Goal: Task Accomplishment & Management: Use online tool/utility

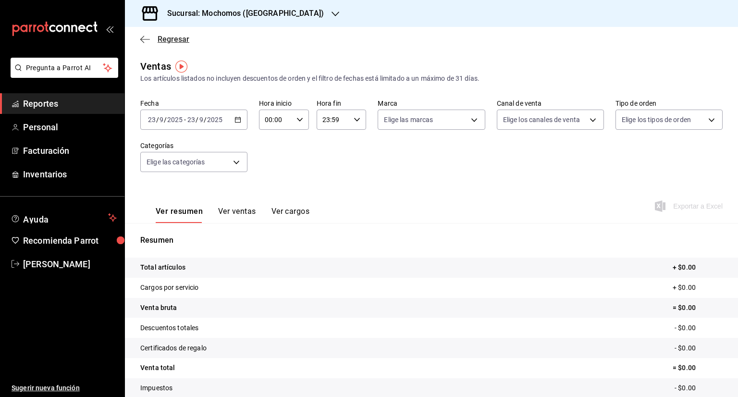
click at [146, 38] on icon "button" at bounding box center [145, 39] width 10 height 9
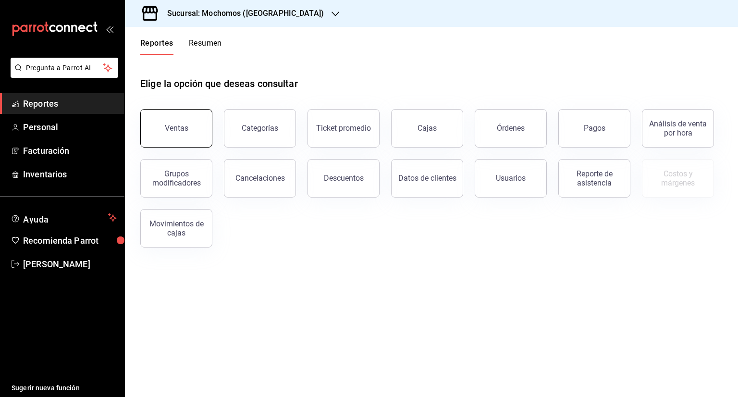
click at [173, 133] on button "Ventas" at bounding box center [176, 128] width 72 height 38
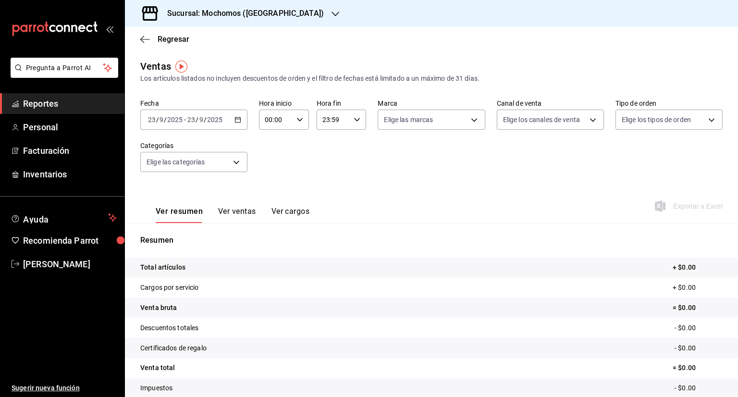
click at [236, 120] on icon "button" at bounding box center [238, 119] width 7 height 7
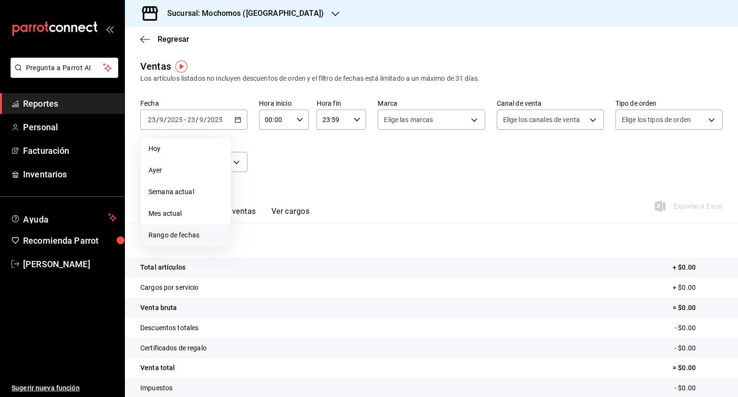
click at [185, 233] on span "Rango de fechas" at bounding box center [185, 235] width 74 height 10
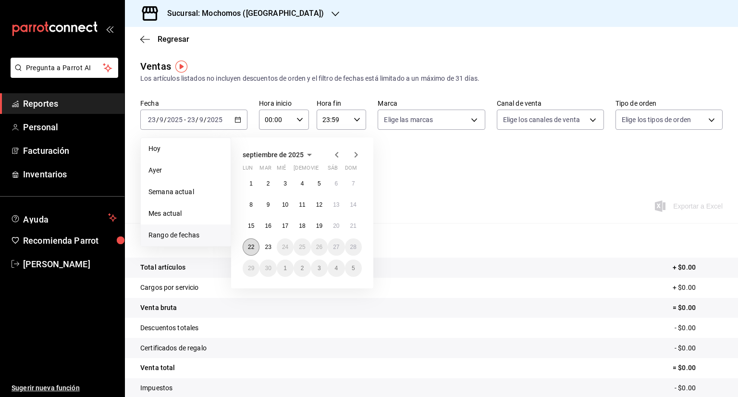
click at [246, 241] on button "22" at bounding box center [251, 246] width 17 height 17
click at [271, 245] on abbr "23" at bounding box center [268, 247] width 6 height 7
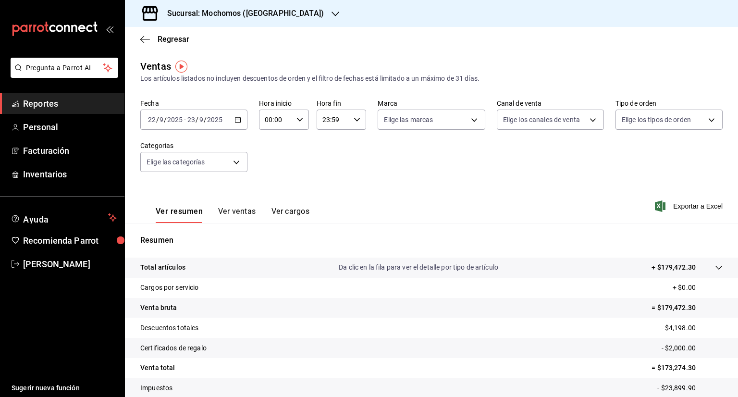
click at [296, 123] on icon "button" at bounding box center [299, 119] width 7 height 7
click at [272, 148] on span "00" at bounding box center [269, 144] width 9 height 8
click at [272, 148] on span "05" at bounding box center [269, 144] width 9 height 8
type input "05:00"
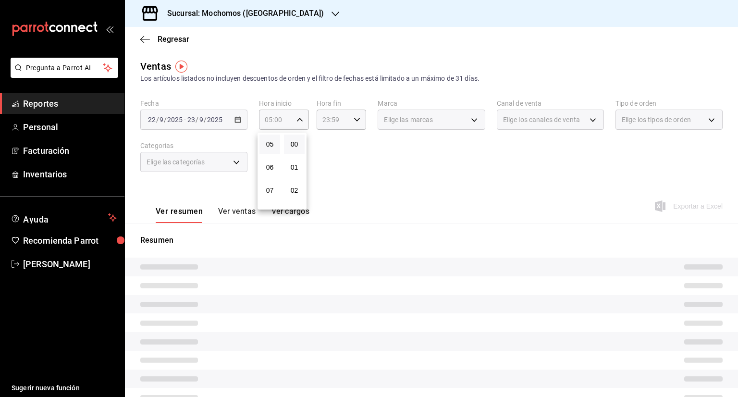
click at [272, 148] on span "05" at bounding box center [269, 144] width 9 height 8
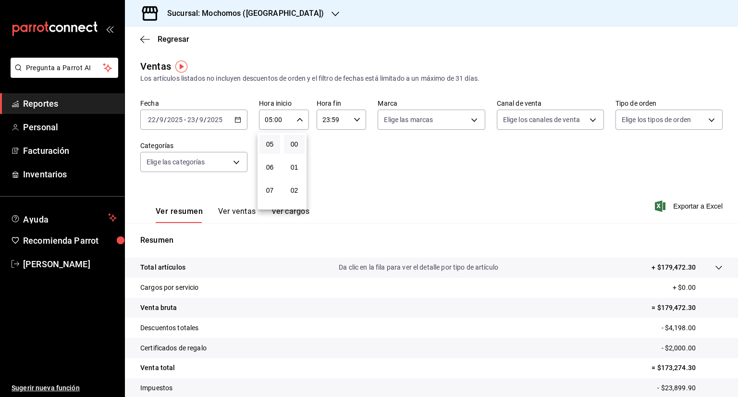
click at [355, 118] on div at bounding box center [369, 198] width 738 height 397
click at [355, 118] on icon "button" at bounding box center [357, 119] width 7 height 7
click at [322, 144] on button "21" at bounding box center [326, 151] width 21 height 19
type input "21:59"
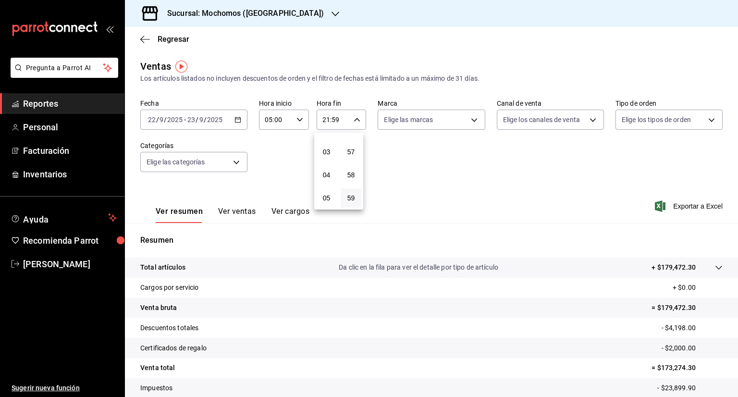
scroll to position [77, 0]
click at [327, 183] on span "05" at bounding box center [326, 183] width 9 height 8
click at [355, 120] on div at bounding box center [369, 198] width 738 height 397
click at [355, 120] on \(Stroke\) "button" at bounding box center [357, 119] width 6 height 3
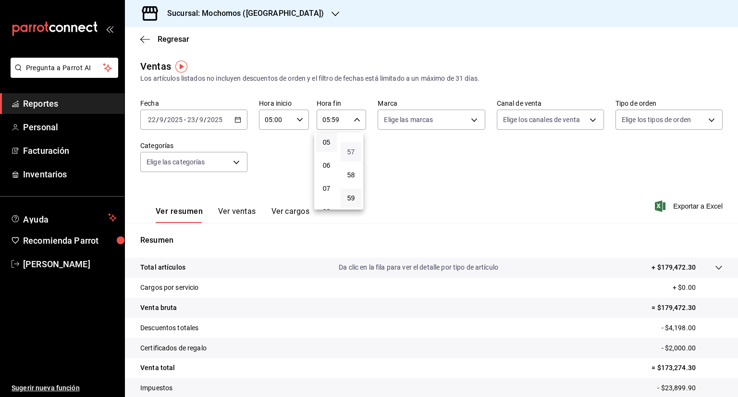
click at [349, 148] on span "57" at bounding box center [350, 152] width 9 height 8
type input "05:57"
click at [349, 148] on span "00" at bounding box center [350, 144] width 9 height 8
type input "05:00"
click at [482, 195] on div at bounding box center [369, 198] width 738 height 397
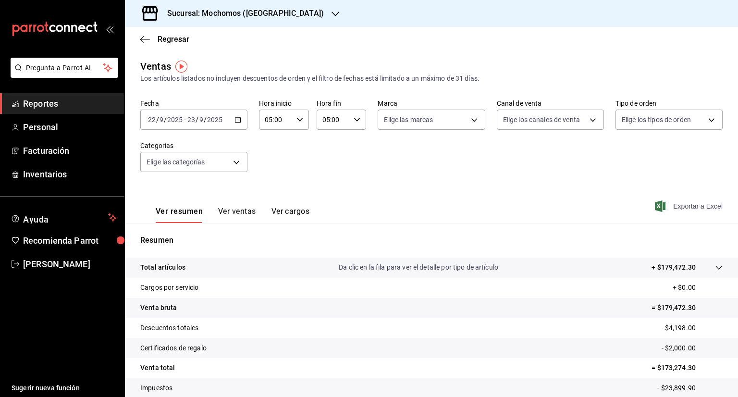
click at [673, 210] on span "Exportar a Excel" at bounding box center [690, 206] width 66 height 12
click at [664, 200] on span "Exportar a Excel" at bounding box center [690, 206] width 66 height 12
click at [235, 120] on icon "button" at bounding box center [238, 119] width 7 height 7
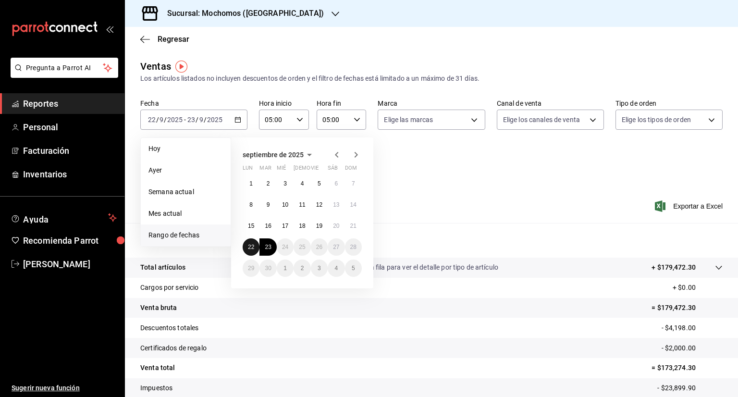
click at [253, 245] on abbr "22" at bounding box center [251, 247] width 6 height 7
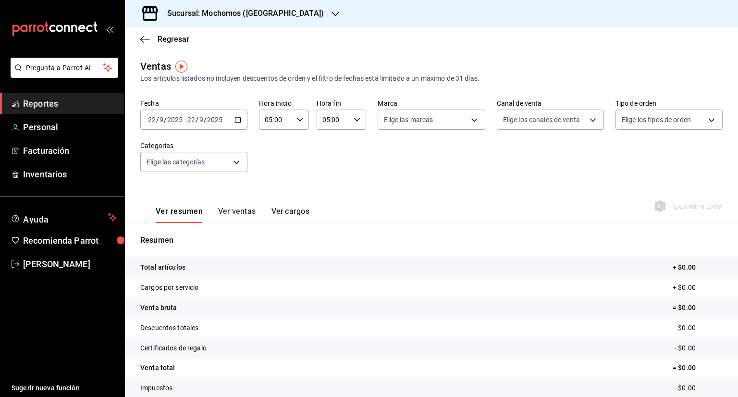
click at [236, 123] on div "2025-09-22 22 / 9 / 2025 - 2025-09-22 22 / 9 / 2025" at bounding box center [193, 120] width 107 height 20
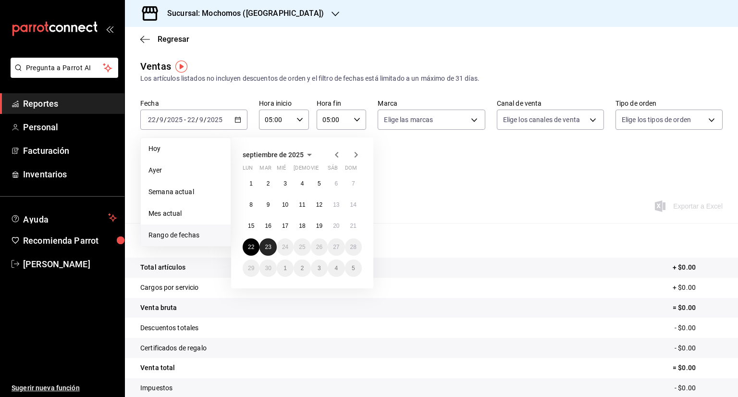
click at [262, 246] on button "23" at bounding box center [267, 246] width 17 height 17
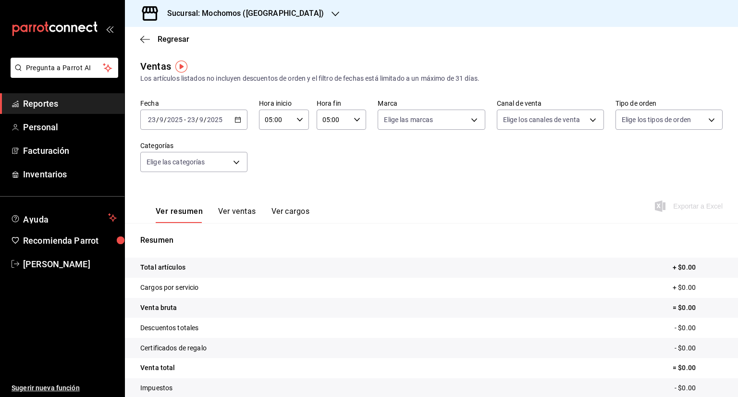
click at [236, 120] on icon "button" at bounding box center [238, 119] width 7 height 7
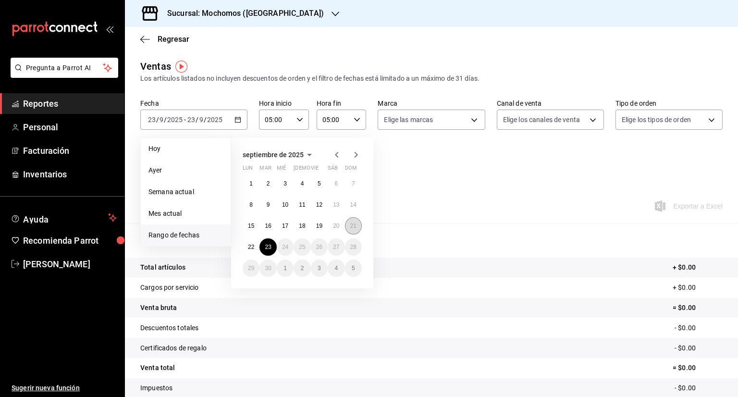
click at [353, 223] on abbr "21" at bounding box center [353, 225] width 6 height 7
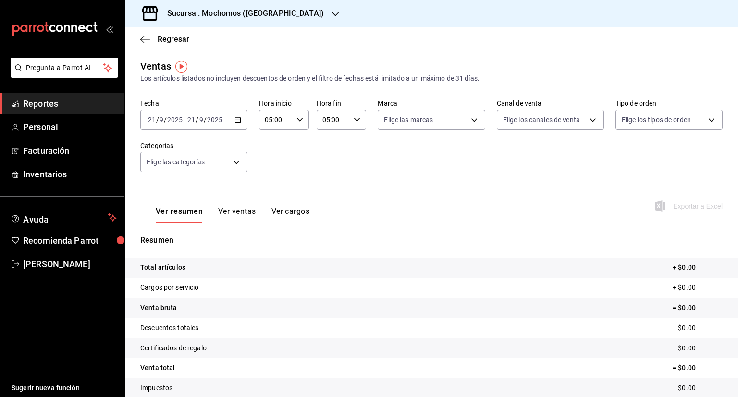
click at [239, 122] on \(Stroke\) "button" at bounding box center [238, 119] width 6 height 5
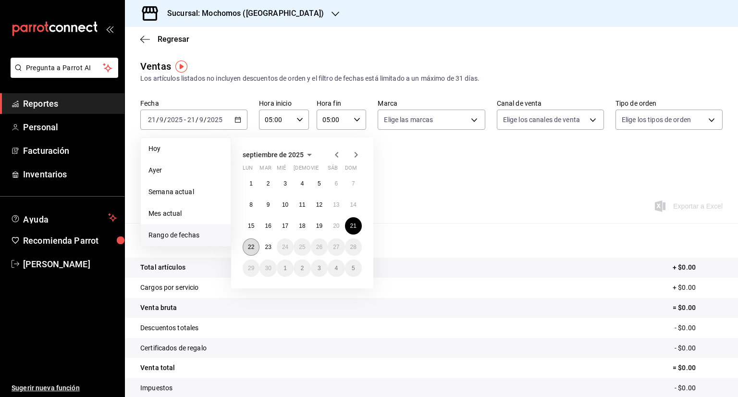
click at [254, 245] on abbr "22" at bounding box center [251, 247] width 6 height 7
click at [265, 247] on abbr "23" at bounding box center [268, 247] width 6 height 7
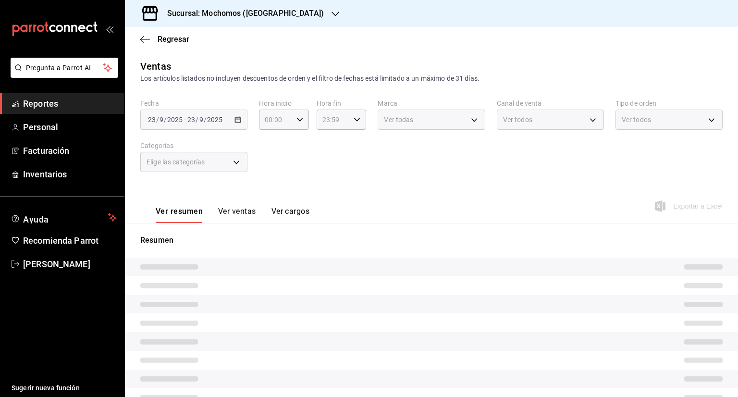
type input "05:00"
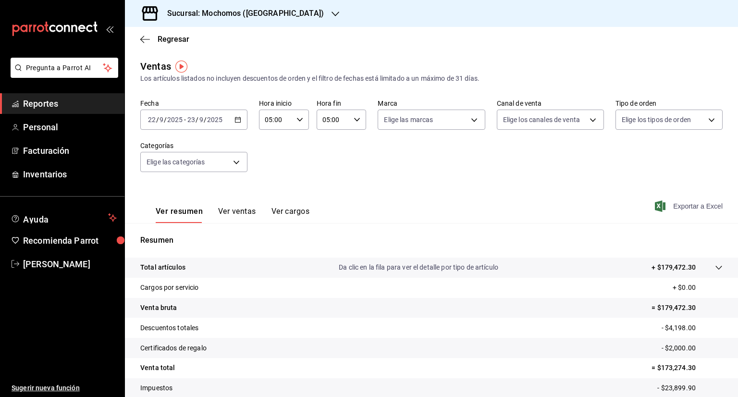
click at [694, 206] on span "Exportar a Excel" at bounding box center [690, 206] width 66 height 12
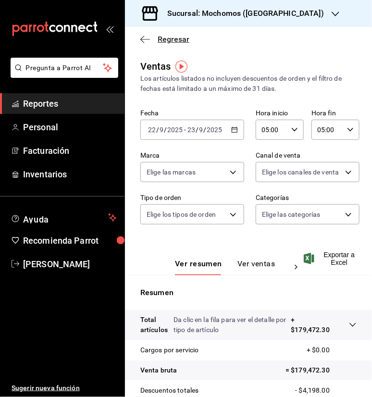
click at [156, 43] on span "Regresar" at bounding box center [164, 39] width 49 height 9
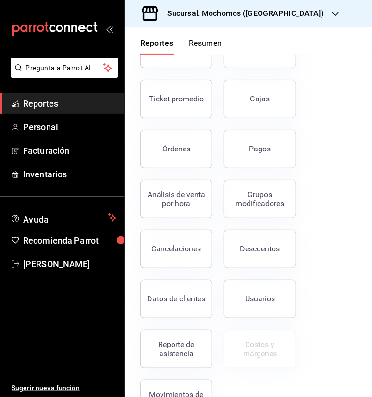
scroll to position [88, 0]
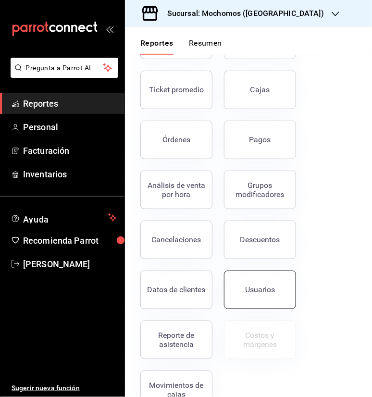
click at [250, 296] on button "Usuarios" at bounding box center [260, 290] width 72 height 38
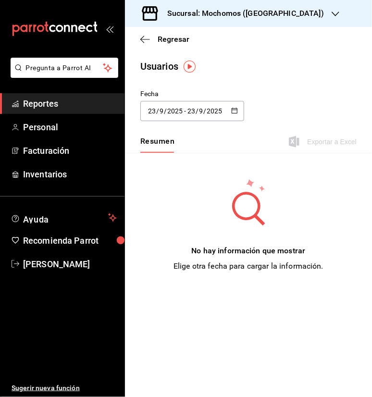
click at [236, 108] on icon "button" at bounding box center [234, 110] width 7 height 7
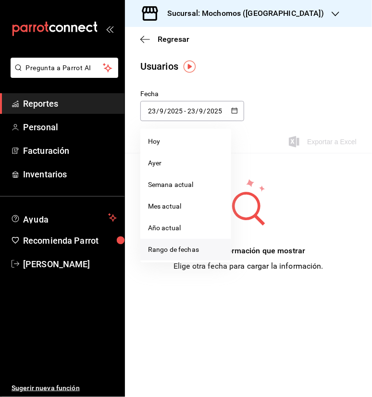
click at [161, 244] on li "Rango de fechas" at bounding box center [185, 250] width 91 height 22
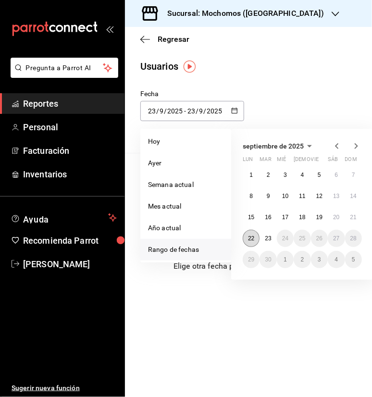
click at [247, 237] on button "22" at bounding box center [251, 238] width 17 height 17
click at [263, 237] on button "23" at bounding box center [267, 238] width 17 height 17
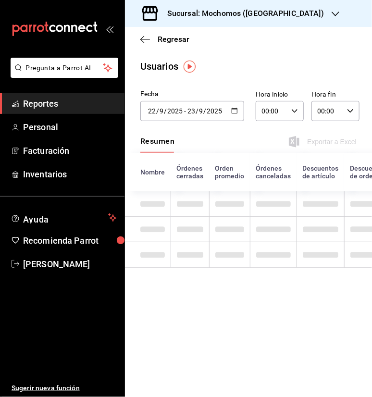
type input "[DATE]"
type input "22"
click at [296, 107] on div "00:00 Hora inicio" at bounding box center [280, 111] width 48 height 20
click at [263, 141] on button "00" at bounding box center [268, 135] width 20 height 19
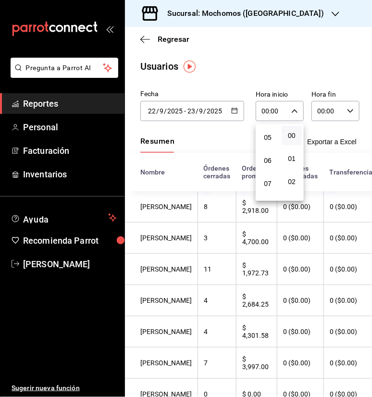
scroll to position [115, 0]
click at [263, 141] on button "05" at bounding box center [268, 135] width 20 height 19
type input "05:00"
click at [343, 111] on div at bounding box center [186, 198] width 372 height 397
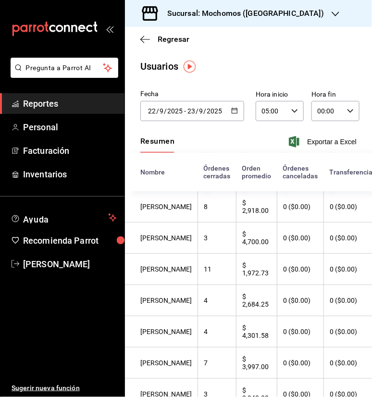
click at [321, 112] on input "00:00" at bounding box center [327, 110] width 32 height 19
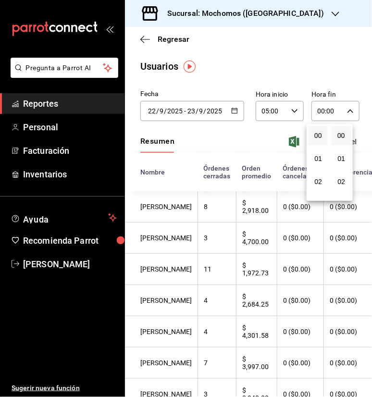
click at [317, 130] on button "00" at bounding box center [318, 135] width 19 height 19
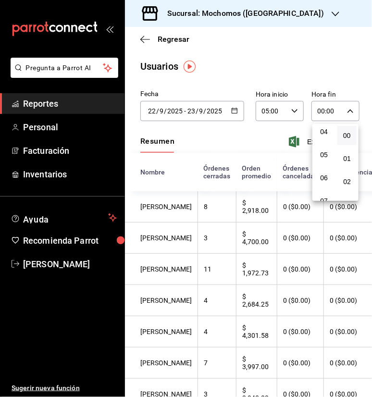
scroll to position [115, 0]
click at [317, 130] on button "05" at bounding box center [323, 135] width 19 height 19
type input "05:00"
drag, startPoint x: 366, startPoint y: 125, endPoint x: 367, endPoint y: 136, distance: 11.1
click at [367, 136] on div at bounding box center [186, 198] width 372 height 397
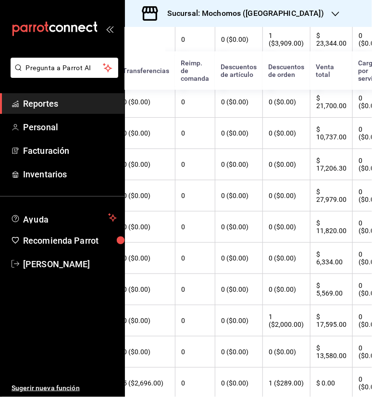
scroll to position [167, 211]
